Goal: Task Accomplishment & Management: Complete application form

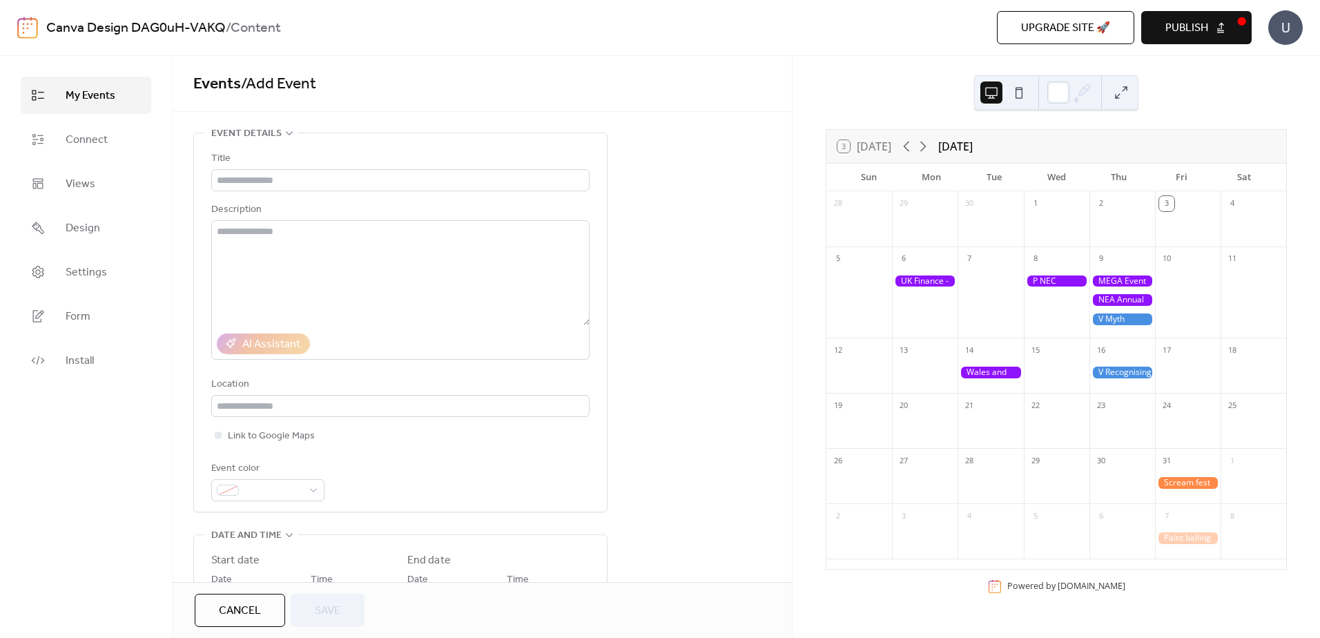
click at [922, 151] on icon at bounding box center [923, 146] width 17 height 17
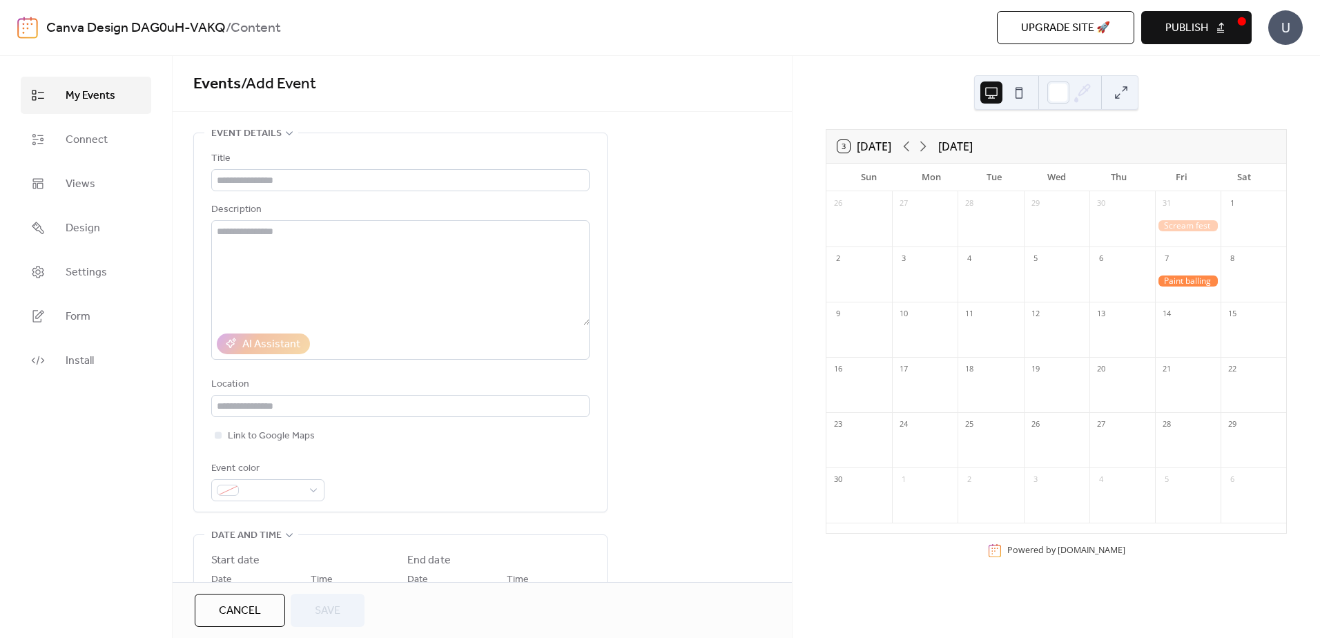
click at [1176, 276] on div at bounding box center [1188, 281] width 66 height 12
click at [904, 148] on icon at bounding box center [906, 146] width 17 height 17
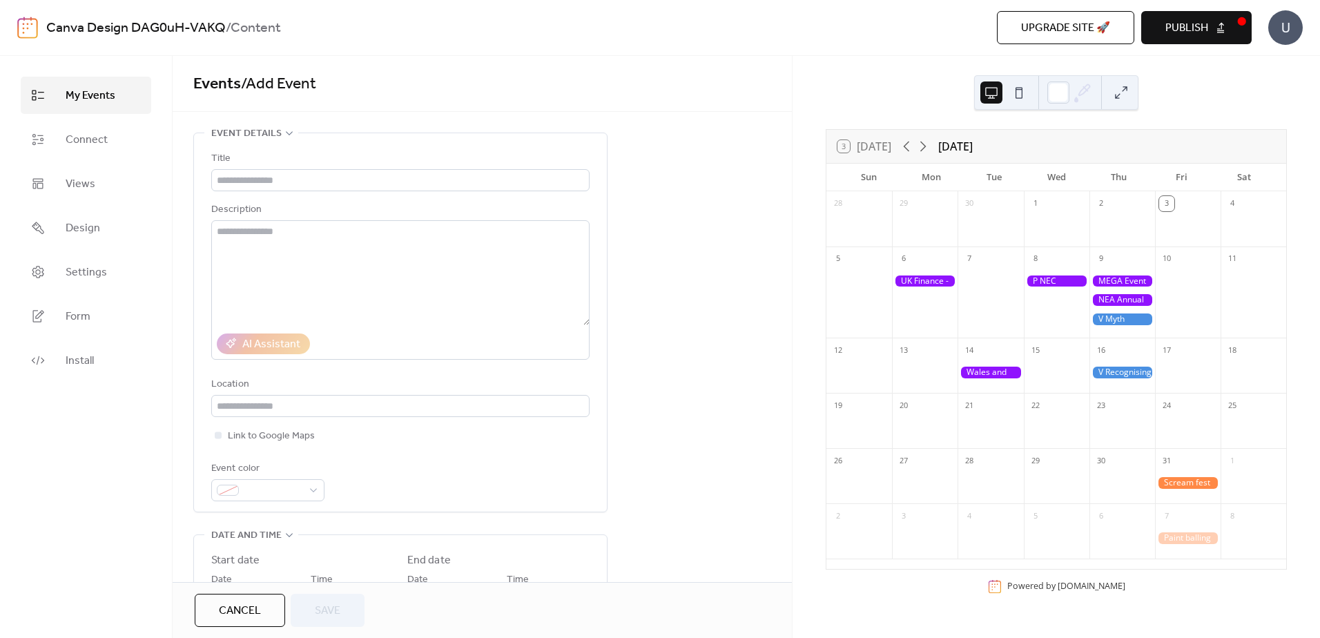
click at [1195, 480] on div at bounding box center [1188, 483] width 66 height 12
click at [1045, 336] on div "8" at bounding box center [1057, 291] width 66 height 91
click at [1115, 420] on div at bounding box center [1122, 429] width 66 height 28
click at [1095, 404] on div "23" at bounding box center [1100, 405] width 15 height 15
click at [1102, 402] on div "23" at bounding box center [1100, 405] width 15 height 15
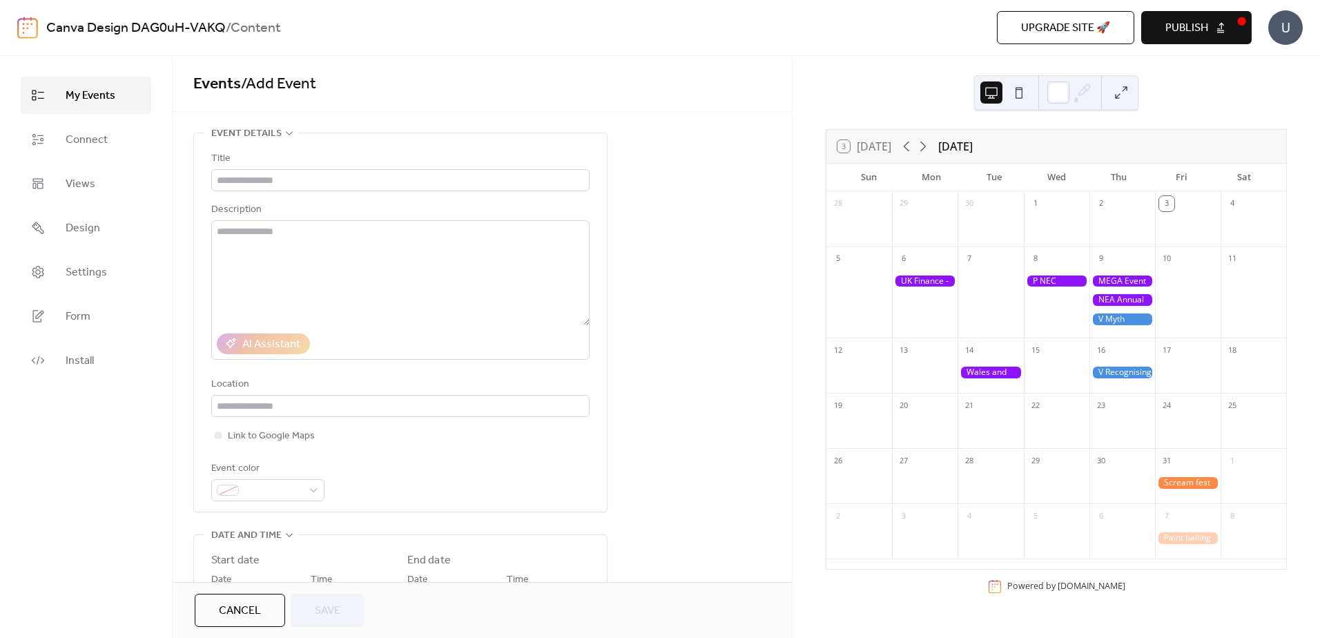
click at [927, 277] on div at bounding box center [925, 281] width 66 height 12
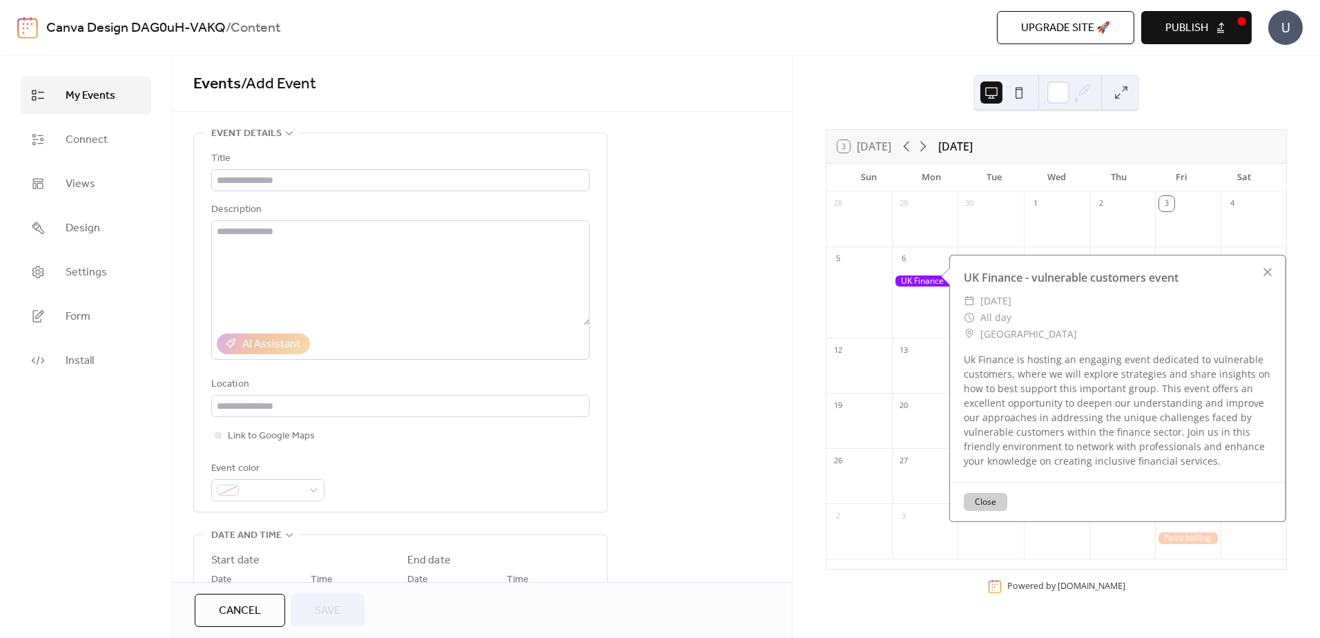
click at [919, 307] on div at bounding box center [925, 300] width 66 height 64
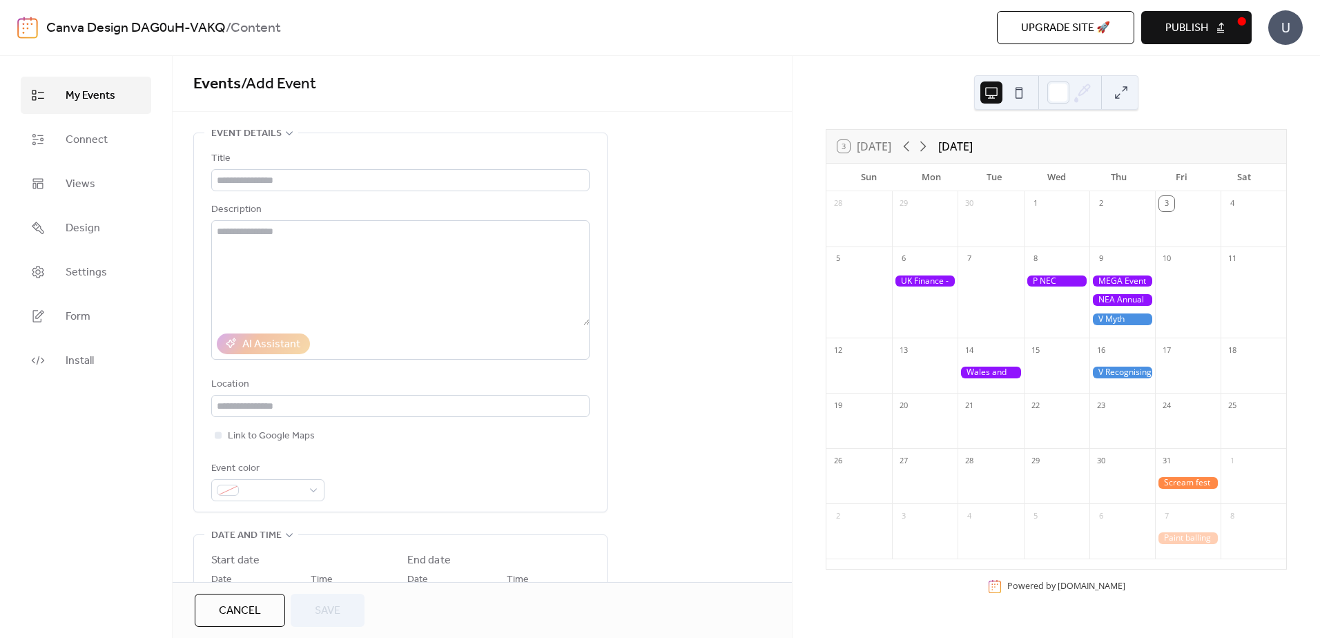
click at [937, 282] on div at bounding box center [925, 281] width 66 height 12
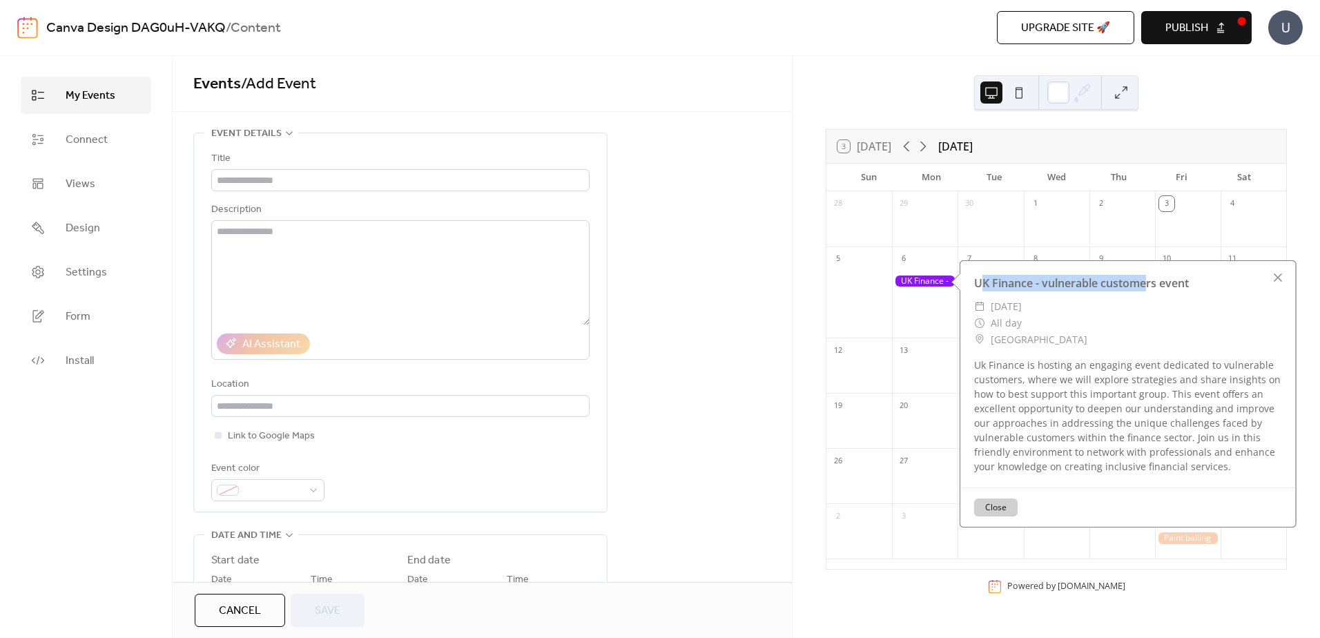
drag, startPoint x: 978, startPoint y: 280, endPoint x: 1150, endPoint y: 289, distance: 172.1
click at [1150, 289] on div "UK Finance - vulnerable customers event" at bounding box center [1127, 283] width 335 height 17
drag, startPoint x: 1150, startPoint y: 289, endPoint x: 968, endPoint y: 280, distance: 181.7
click at [990, 284] on div "UK Finance - vulnerable customers event" at bounding box center [1127, 283] width 335 height 17
drag, startPoint x: 977, startPoint y: 280, endPoint x: 1224, endPoint y: 286, distance: 247.9
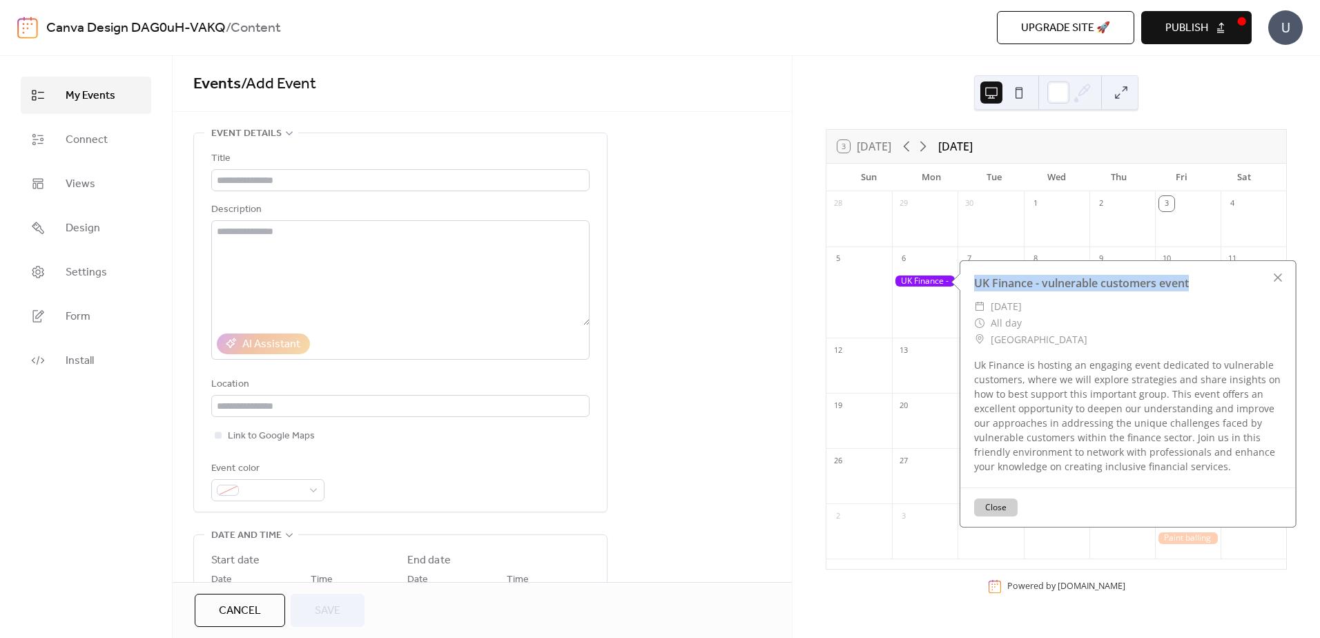
click at [1224, 286] on div "UK Finance - vulnerable customers event" at bounding box center [1127, 283] width 335 height 17
drag, startPoint x: 1224, startPoint y: 286, endPoint x: 1158, endPoint y: 282, distance: 66.4
copy div "UK Finance - vulnerable customers event"
